Goal: Obtain resource: Download file/media

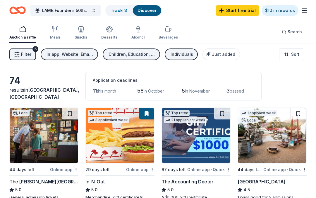
click at [76, 6] on button "LAMB Founder’s 50th Birthday Gala" at bounding box center [65, 11] width 70 height 12
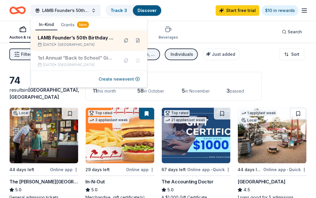
click at [70, 27] on button "Grants New" at bounding box center [74, 25] width 35 height 11
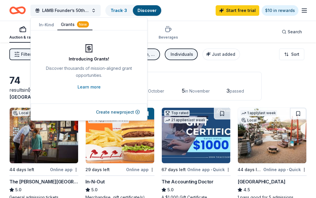
click at [45, 24] on button "In-Kind" at bounding box center [46, 25] width 22 height 11
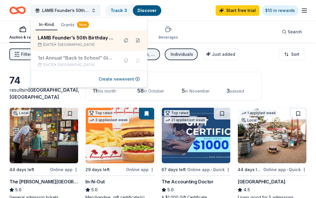
click at [80, 42] on div "LAMB Founder’s 50th Birthday Gala [DEMOGRAPHIC_DATA] • [GEOGRAPHIC_DATA]" at bounding box center [76, 40] width 77 height 13
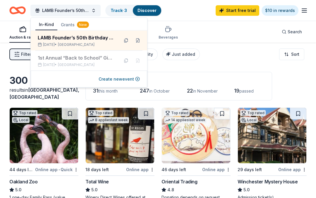
click at [69, 42] on div "LAMB Founder’s 50th Birthday Gala [DEMOGRAPHIC_DATA] • [GEOGRAPHIC_DATA]" at bounding box center [76, 40] width 77 height 13
click at [231, 59] on div "Filter 2 Application methods Causes Eligibility Just added Sort" at bounding box center [158, 54] width 316 height 23
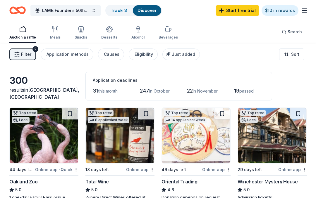
click at [304, 11] on icon "button" at bounding box center [304, 10] width 7 height 7
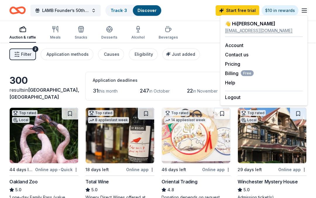
click at [233, 43] on link "Account" at bounding box center [234, 45] width 18 height 6
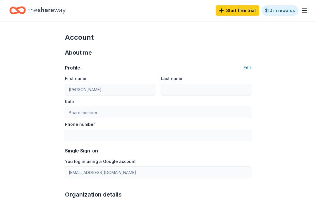
click at [305, 9] on line "button" at bounding box center [304, 9] width 5 height 0
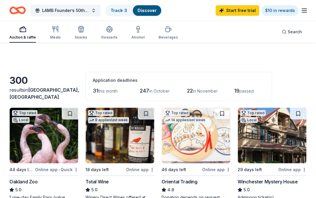
scroll to position [266, 0]
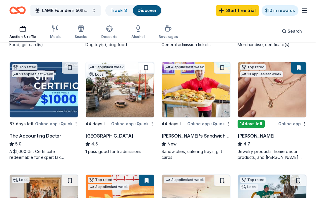
click at [119, 5] on div "Track · 3" at bounding box center [119, 10] width 26 height 11
click at [121, 8] on link "Track · 3" at bounding box center [119, 10] width 16 height 5
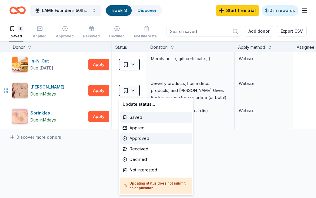
click at [139, 138] on div "Approved" at bounding box center [156, 138] width 72 height 11
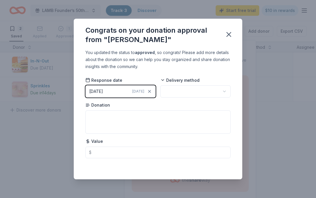
click at [228, 90] on button "button" at bounding box center [195, 91] width 70 height 12
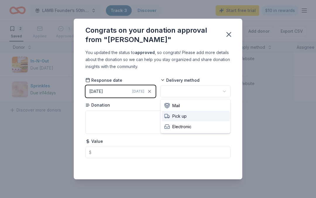
click at [180, 116] on span "Pick up" at bounding box center [175, 116] width 23 height 7
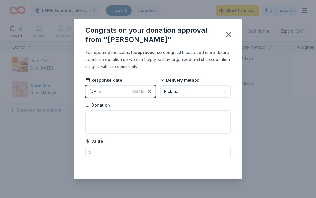
click at [226, 32] on icon "button" at bounding box center [229, 34] width 8 height 8
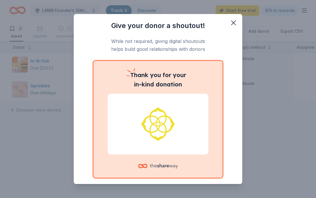
click at [152, 116] on img at bounding box center [158, 124] width 87 height 37
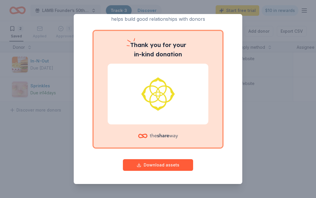
scroll to position [30, 0]
click at [148, 161] on button "Download assets" at bounding box center [158, 166] width 70 height 12
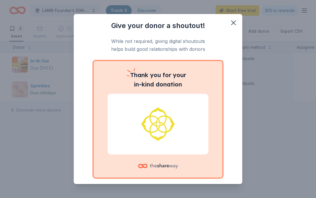
scroll to position [0, 0]
click at [232, 20] on icon "button" at bounding box center [233, 23] width 8 height 8
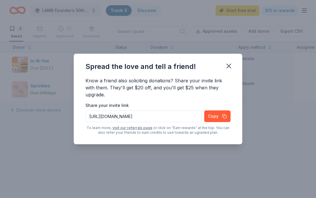
click at [231, 63] on icon "button" at bounding box center [229, 66] width 8 height 8
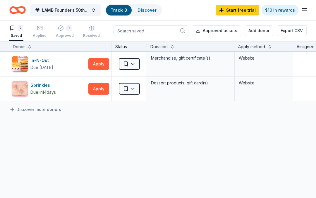
scroll to position [3, 0]
click at [214, 27] on button "Approved assets" at bounding box center [216, 31] width 49 height 11
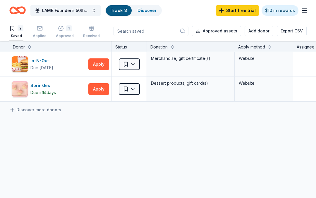
click at [71, 27] on div "1" at bounding box center [65, 28] width 18 height 6
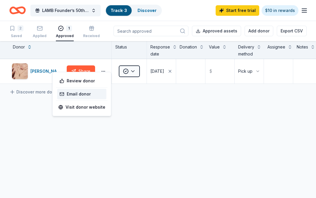
click at [79, 92] on link "Email donor" at bounding box center [82, 94] width 44 height 7
